Goal: Complete application form: Complete application form

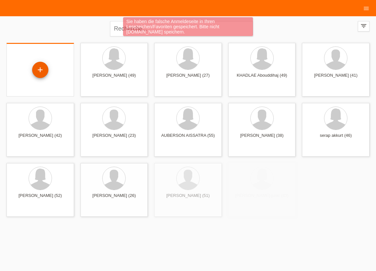
drag, startPoint x: 40, startPoint y: 67, endPoint x: 113, endPoint y: 52, distance: 74.4
click at [39, 67] on div "+" at bounding box center [40, 70] width 16 height 16
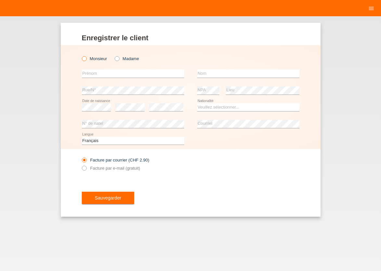
click at [81, 55] on icon at bounding box center [81, 55] width 0 height 0
click at [85, 59] on input "Monsieur" at bounding box center [84, 58] width 4 height 4
radio input "true"
click at [90, 76] on input "text" at bounding box center [133, 74] width 102 height 8
type input "[PERSON_NAME]"
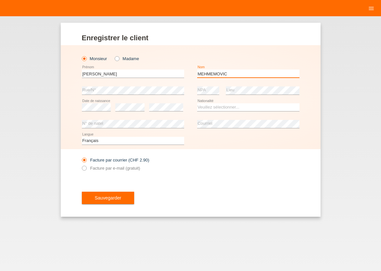
type input "MEHMEMOVIC"
click at [197, 103] on select "Veuillez sélectionner... Suisse Allemagne Autriche Liechtenstein ------------ A…" at bounding box center [248, 107] width 102 height 8
select select "BA"
click at [0, 0] on option "Bosnie-Herzégovine" at bounding box center [0, 0] width 0 height 0
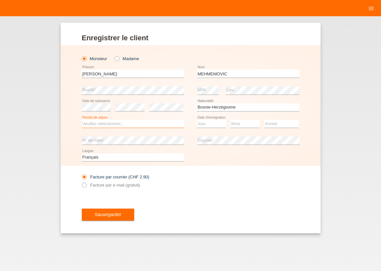
click at [82, 120] on select "Veuillez sélectionner... C B B - Statut de réfugié Autre" at bounding box center [133, 124] width 102 height 8
select select "C"
click at [0, 0] on option "C" at bounding box center [0, 0] width 0 height 0
click at [197, 120] on select "Jour 01 02 03 04 05 06 07 08 09 10 11" at bounding box center [211, 124] width 29 height 8
select select "15"
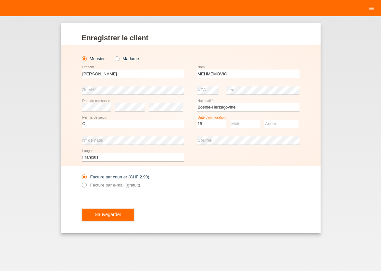
click at [0, 0] on option "15" at bounding box center [0, 0] width 0 height 0
select select "10"
select select "1995"
drag, startPoint x: 84, startPoint y: 185, endPoint x: 86, endPoint y: 200, distance: 15.7
click at [81, 181] on icon at bounding box center [81, 181] width 0 height 0
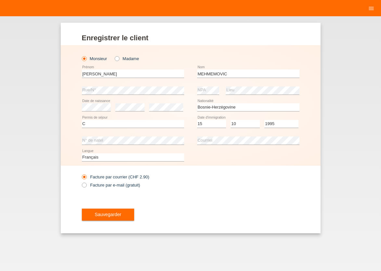
click at [84, 185] on input "Facture par e-mail (gratuit)" at bounding box center [84, 187] width 4 height 8
radio input "true"
click at [106, 216] on span "Sauvegarder" at bounding box center [108, 214] width 27 height 5
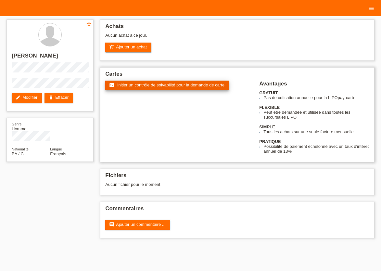
click at [162, 87] on span "Initier un contrôle de solvabilité pour la demande de carte" at bounding box center [170, 85] width 107 height 5
